Goal: Task Accomplishment & Management: Use online tool/utility

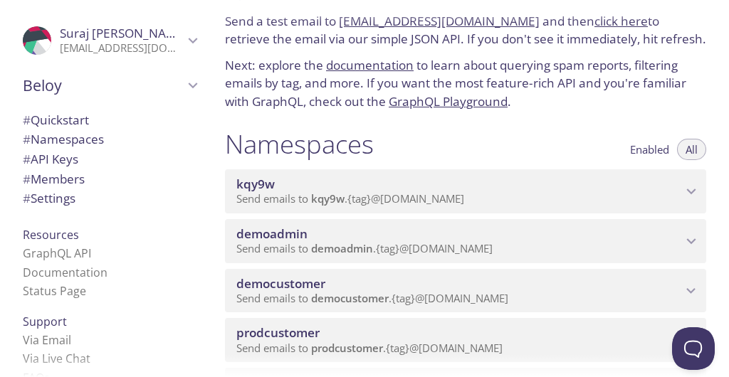
scroll to position [58, 0]
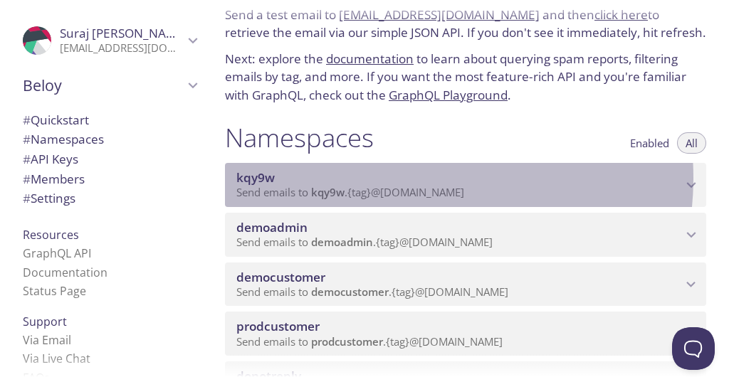
click at [397, 178] on span "kqy9w" at bounding box center [459, 178] width 446 height 16
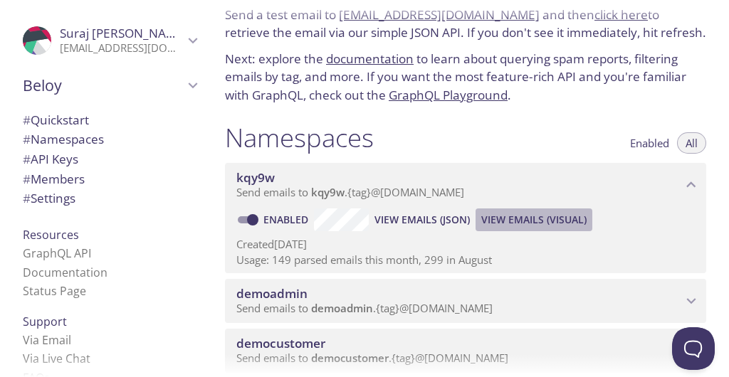
click at [541, 216] on span "View Emails (Visual)" at bounding box center [533, 219] width 105 height 17
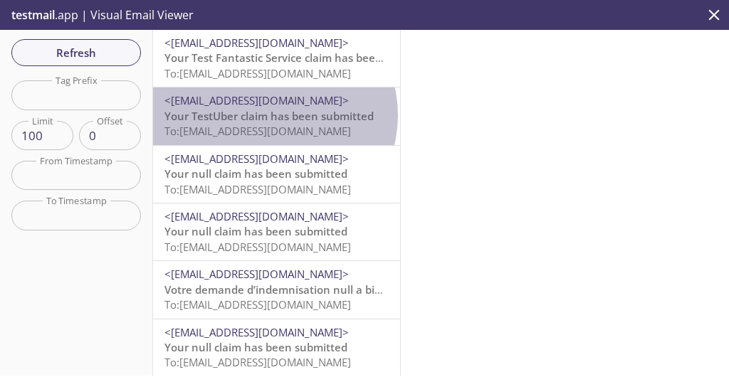
click at [273, 115] on span "Your TestUber claim has been submitted" at bounding box center [268, 116] width 209 height 14
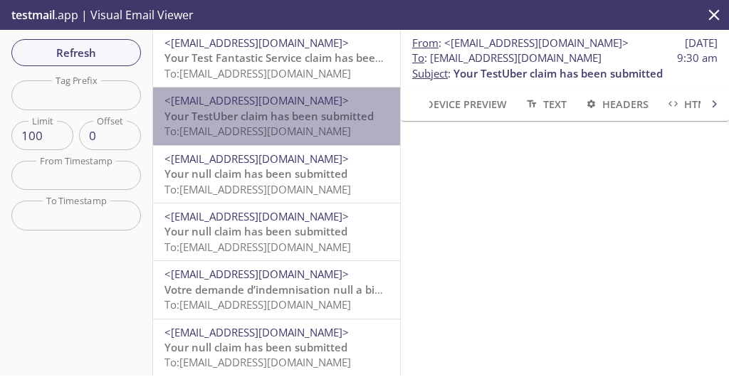
click at [313, 132] on span "To: [EMAIL_ADDRESS][DOMAIN_NAME]" at bounding box center [257, 131] width 187 height 14
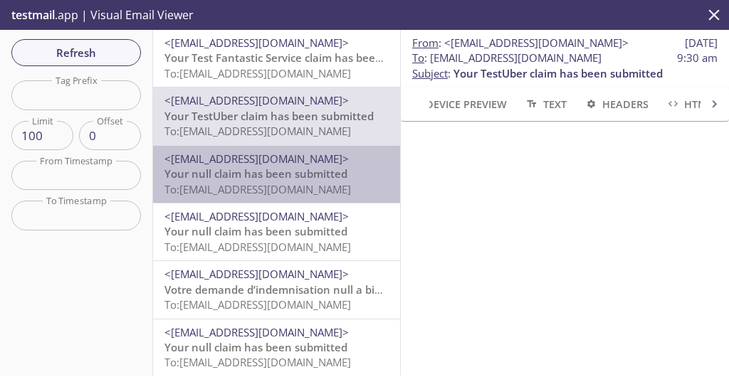
click at [300, 180] on span "Your null claim has been submitted" at bounding box center [255, 174] width 183 height 14
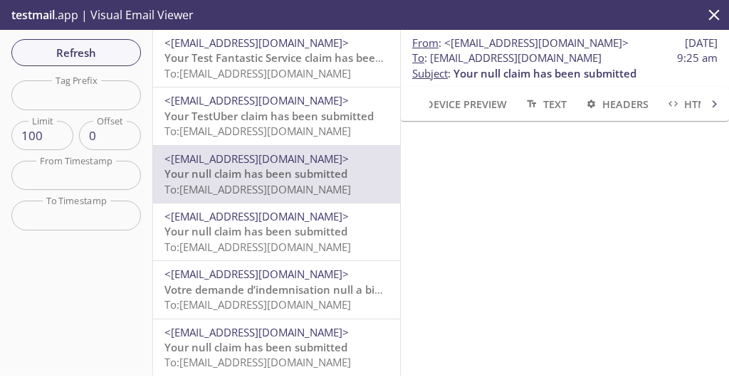
scroll to position [140, 0]
